Goal: Find contact information: Find contact information

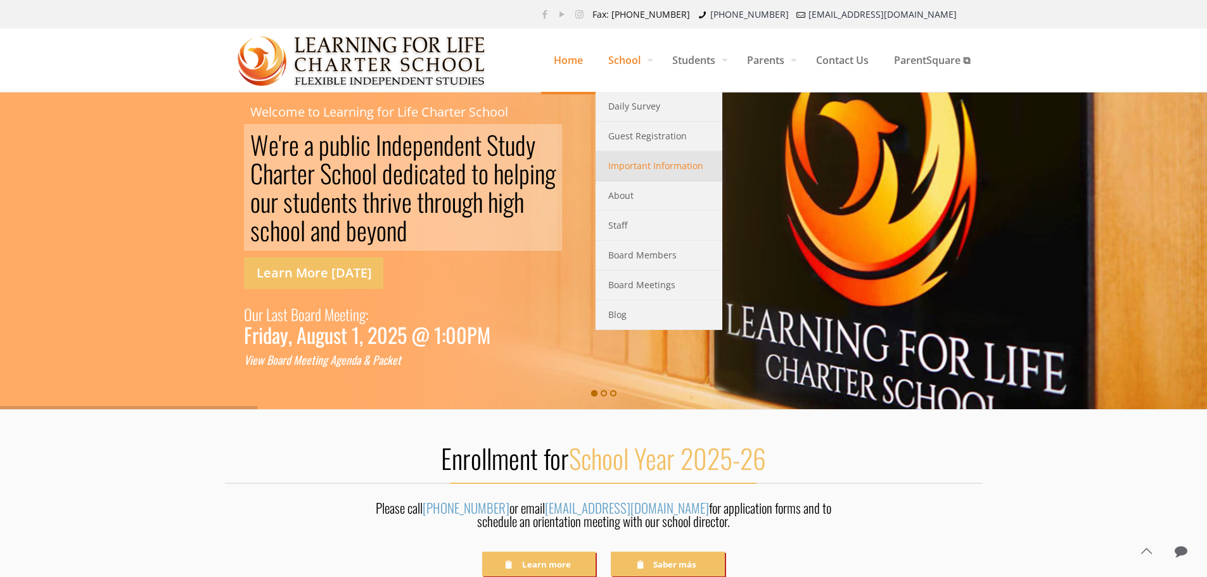
click at [641, 169] on span "Important Information" at bounding box center [655, 166] width 95 height 16
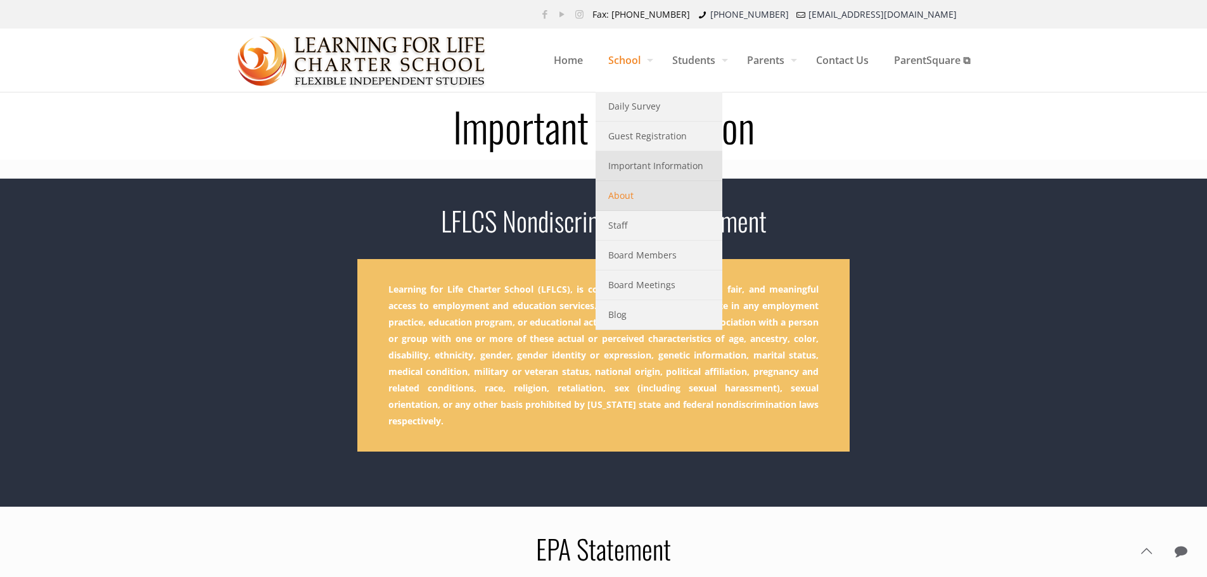
click at [614, 197] on span "About" at bounding box center [620, 196] width 25 height 16
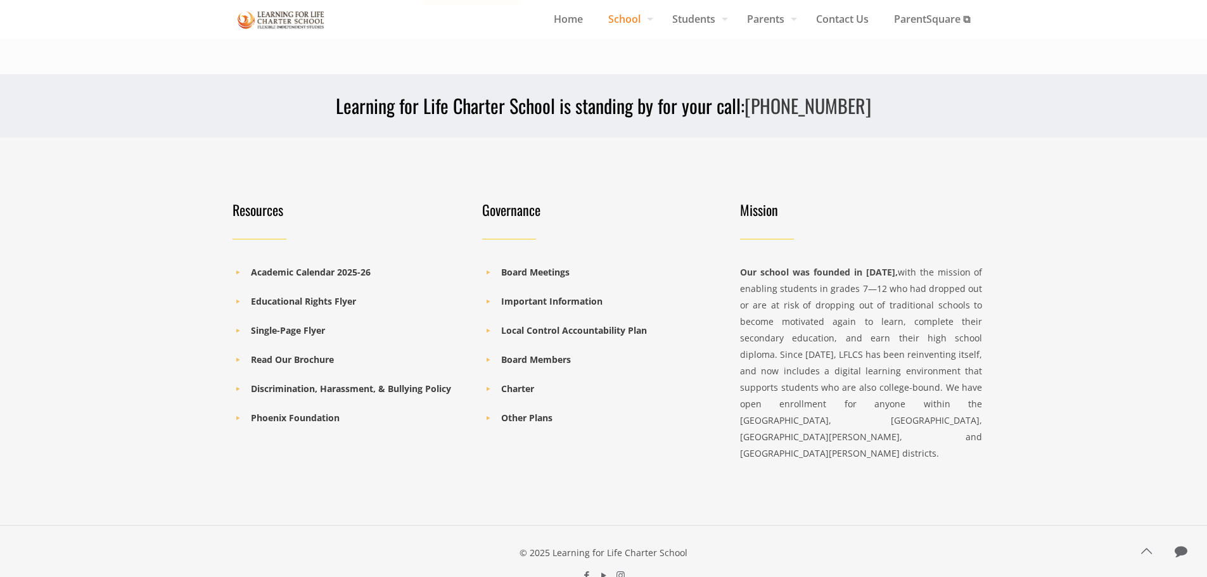
scroll to position [1194, 0]
click at [298, 353] on b "Read Our Brochure" at bounding box center [292, 359] width 83 height 12
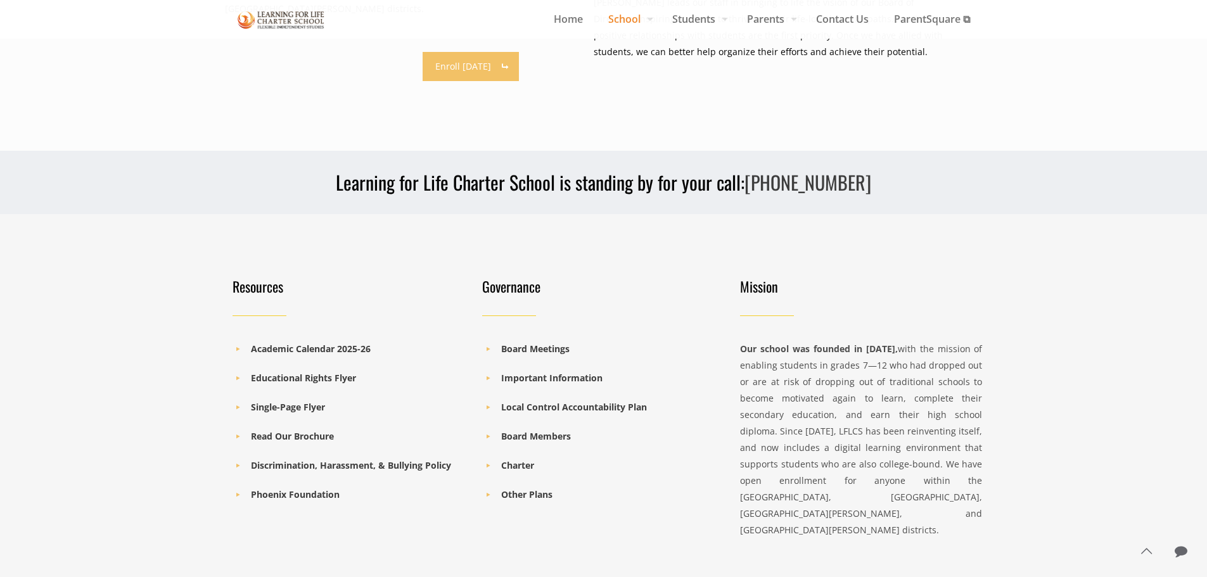
scroll to position [877, 0]
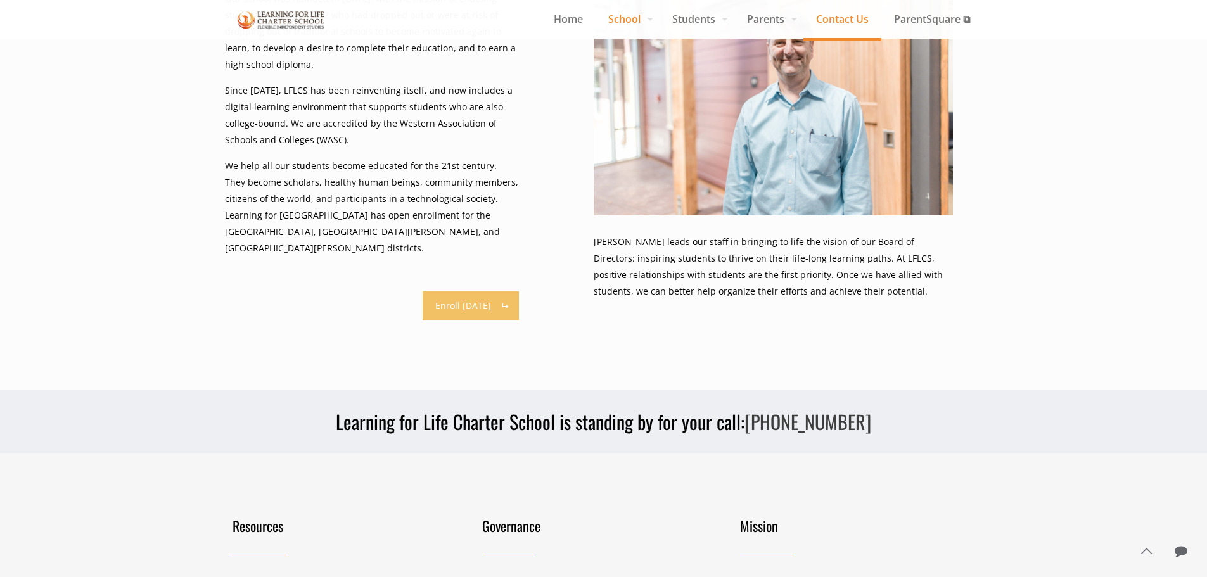
click at [840, 18] on span "Contact Us" at bounding box center [843, 19] width 78 height 19
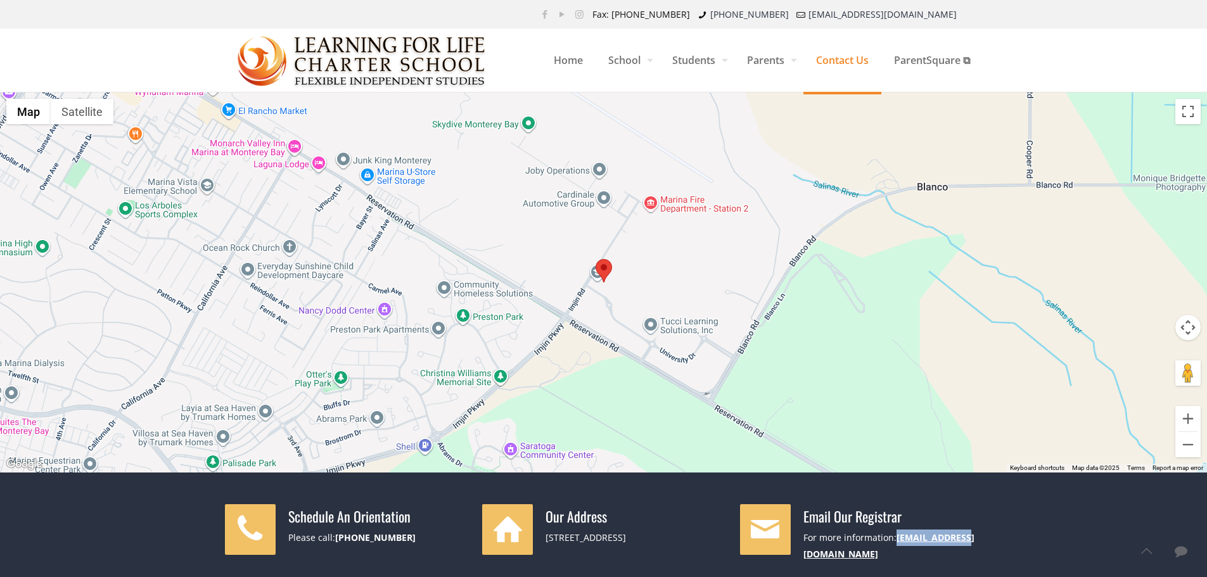
drag, startPoint x: 963, startPoint y: 539, endPoint x: 897, endPoint y: 541, distance: 66.6
click at [897, 541] on div "For more information: [EMAIL_ADDRESS][DOMAIN_NAME]" at bounding box center [893, 546] width 179 height 33
copy link "[EMAIL_ADDRESS][DOMAIN_NAME]"
